Goal: Information Seeking & Learning: Learn about a topic

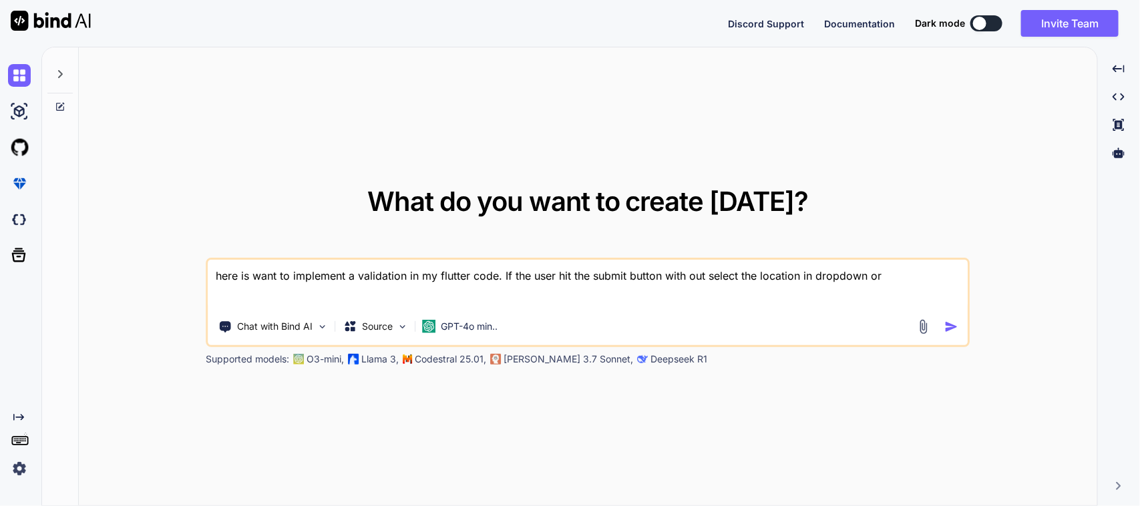
click at [686, 278] on textarea "here is want to implement a validation in my flutter code. If the user hit the …" at bounding box center [587, 284] width 759 height 49
paste textarea ""Please enter valid quantity""
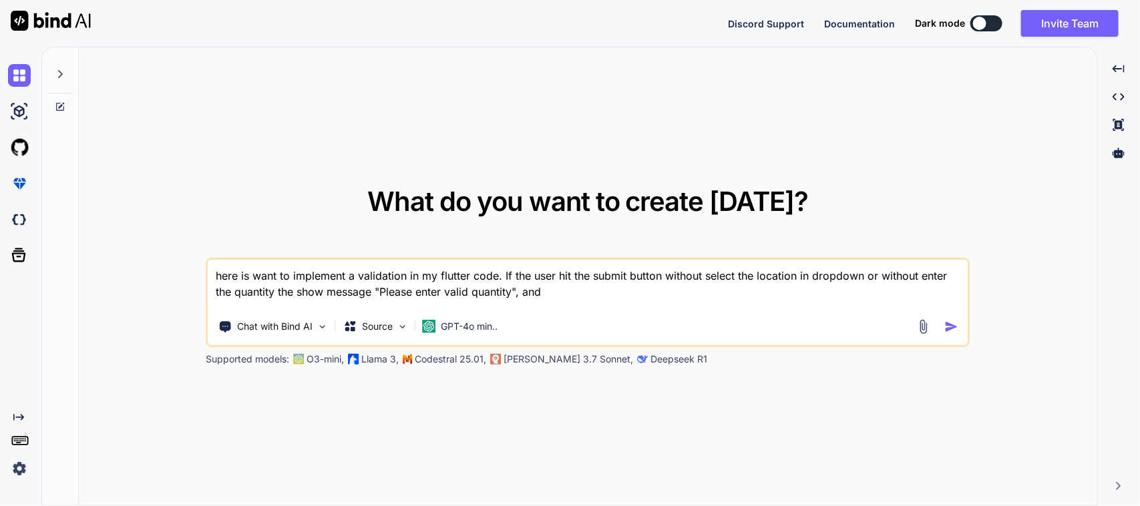
paste textarea ""Please Select Location""
paste textarea "// /* // * Created By - Chetu Team // * Description - This class is handling th…"
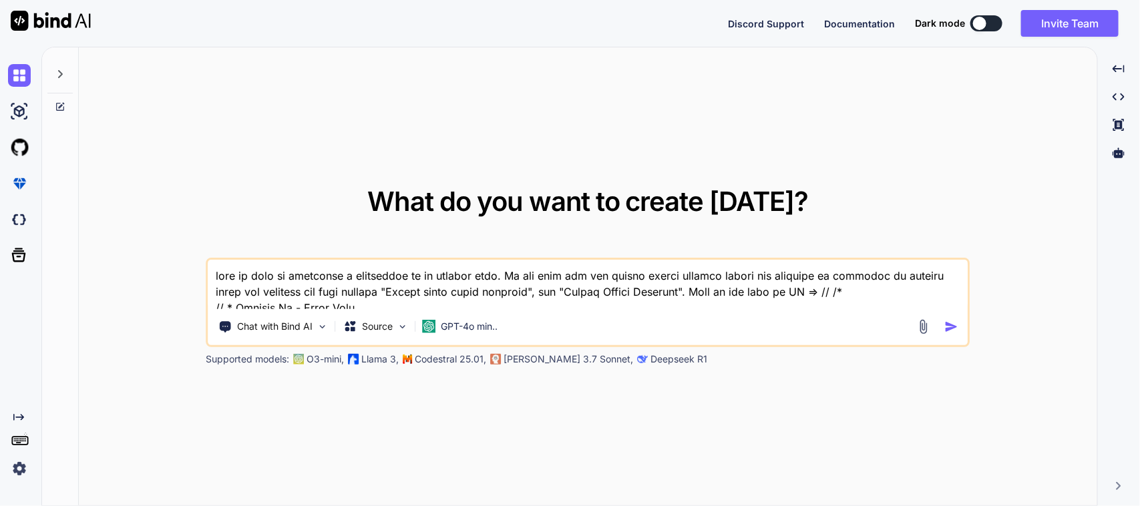
scroll to position [12880, 0]
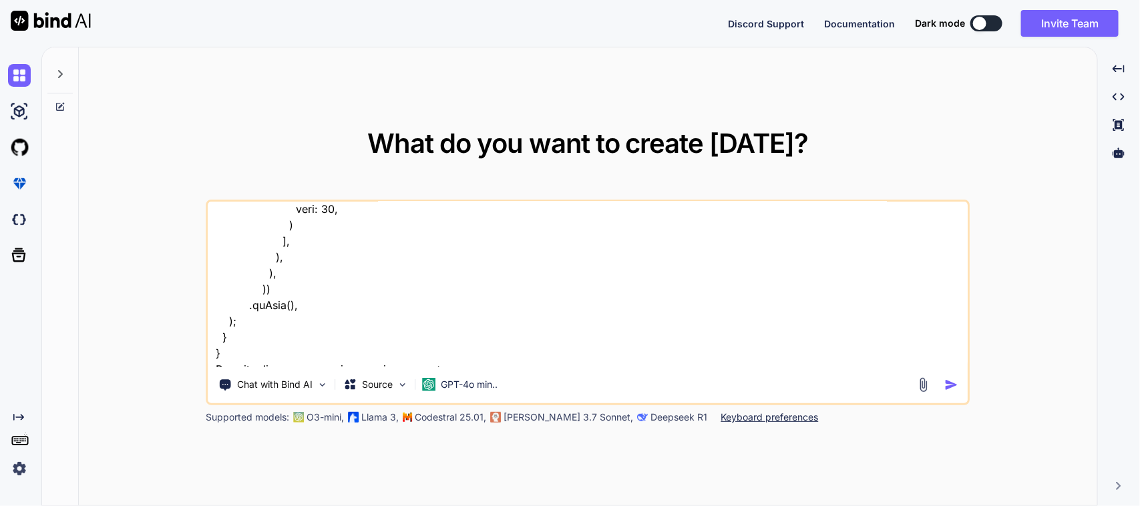
paste textarea "/* * Created By - Chetu Team * Description - Below class is used to write busin…"
type textarea "here is want to implement a validation in my flutter code. If the user hit the …"
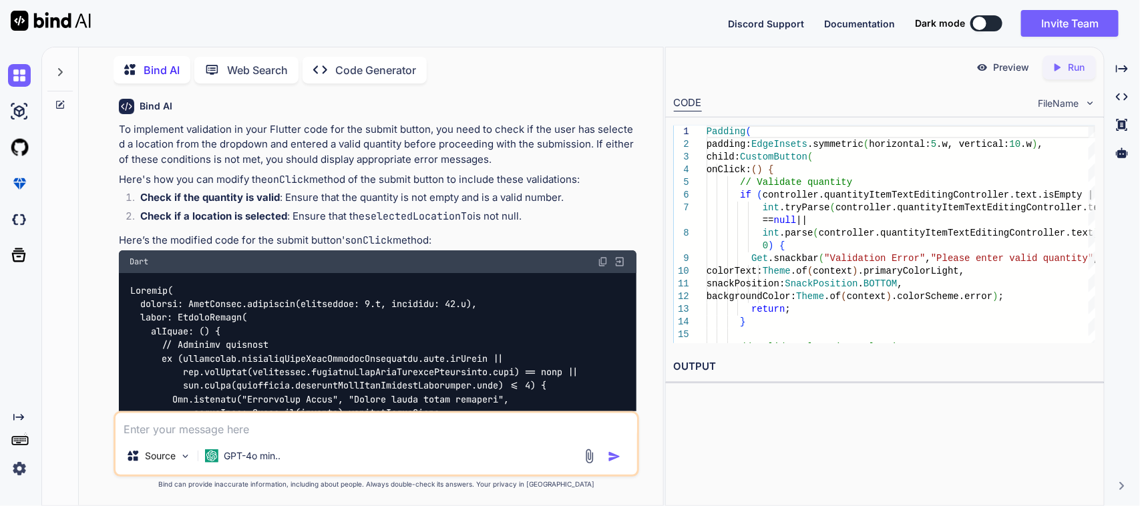
scroll to position [4322, 0]
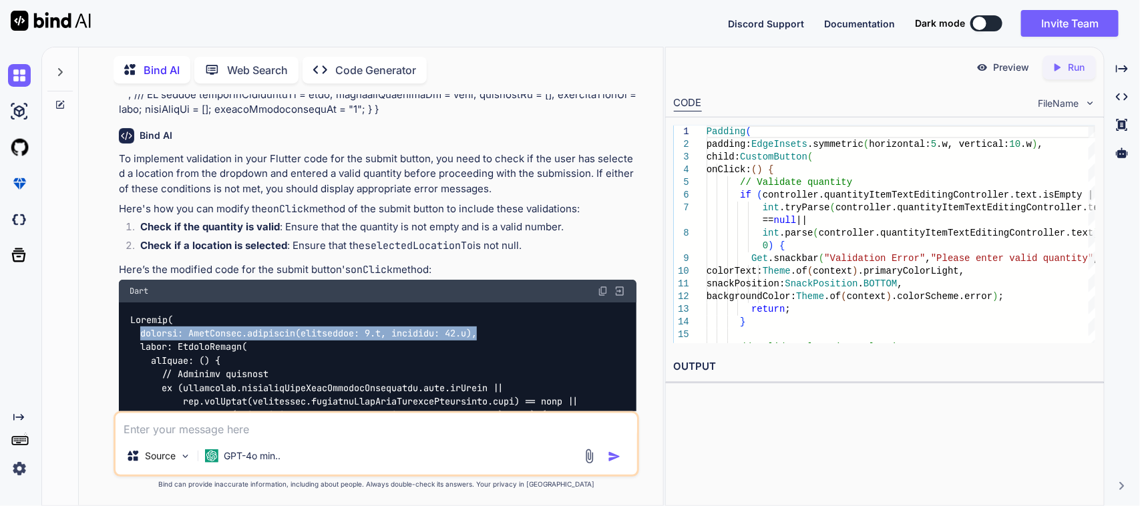
drag, startPoint x: 138, startPoint y: 227, endPoint x: 484, endPoint y: 222, distance: 346.0
copy code "padding: EdgeInsets.symmetric(horizontal: 5.w, vertical: 10.w),"
click at [601, 286] on img at bounding box center [603, 291] width 11 height 11
